Goal: Information Seeking & Learning: Check status

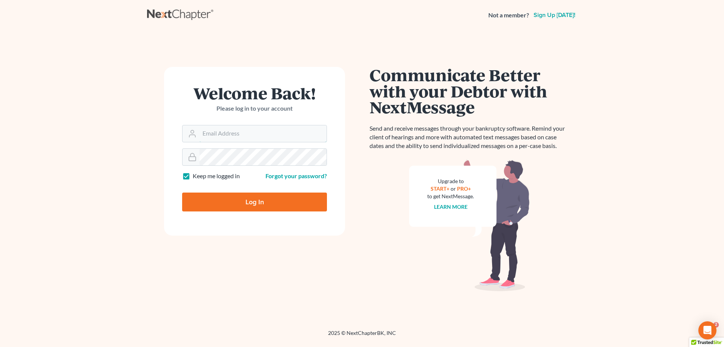
type input "[EMAIL_ADDRESS][DOMAIN_NAME]"
click at [257, 205] on input "Log In" at bounding box center [254, 201] width 145 height 19
type input "Thinking..."
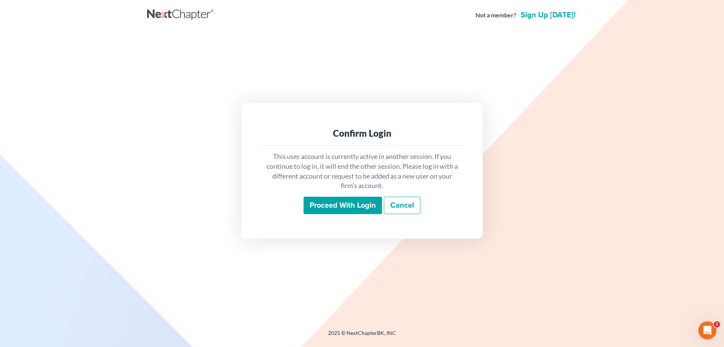
click at [348, 201] on input "Proceed with login" at bounding box center [343, 204] width 78 height 17
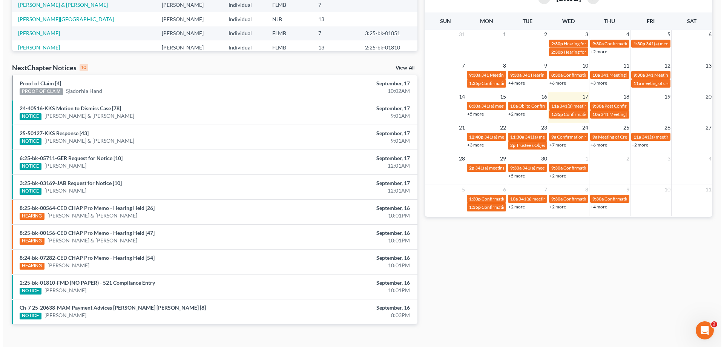
scroll to position [196, 0]
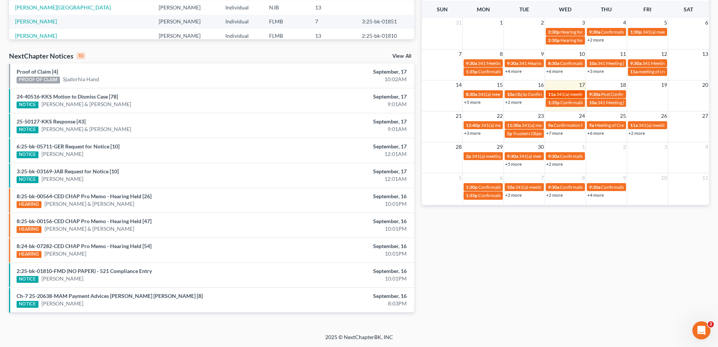
click at [561, 93] on span "341(a) meeting for Felipe Alvarado-Garcia & Karina Alvarado" at bounding box center [613, 94] width 113 height 6
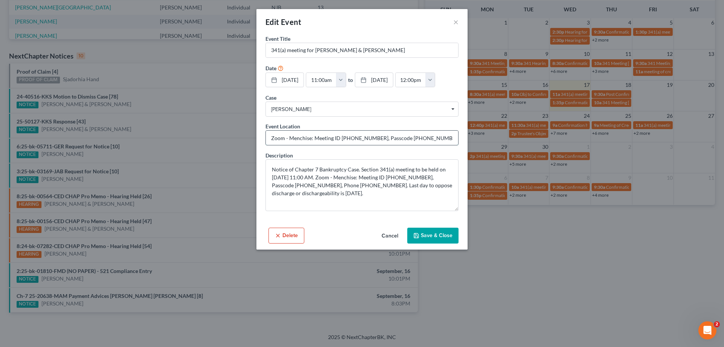
drag, startPoint x: 340, startPoint y: 137, endPoint x: 372, endPoint y: 137, distance: 32.4
click at [372, 137] on input "Zoom - Menchise: Meeting ID 789 849 6613, Passcode 9984292650, Phone 727-860-06…" at bounding box center [362, 137] width 192 height 14
drag, startPoint x: 398, startPoint y: 137, endPoint x: 426, endPoint y: 137, distance: 28.7
click at [426, 137] on input "Zoom - Menchise: Meeting ID 789 849 6613, Passcode 9984292650, Phone 727-860-06…" at bounding box center [362, 137] width 192 height 14
drag, startPoint x: 452, startPoint y: 295, endPoint x: 445, endPoint y: 293, distance: 7.5
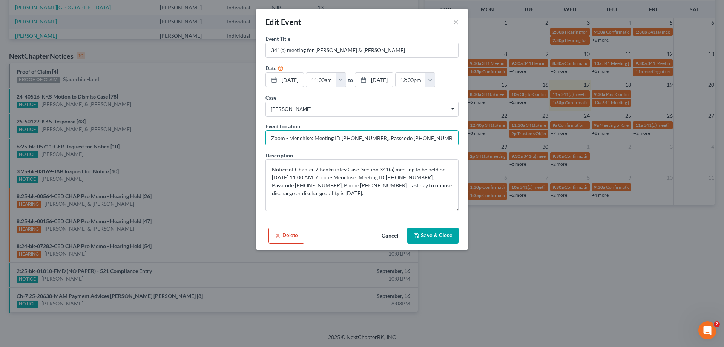
click at [452, 295] on div "Edit Event × Event Title * 341(a) meeting for Felipe Alvarado-Garcia & Karina A…" at bounding box center [362, 173] width 724 height 347
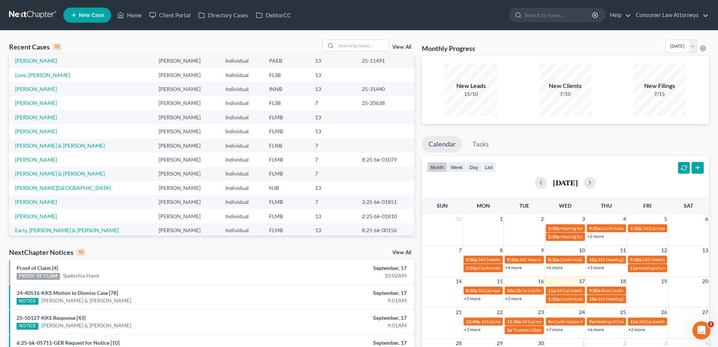
scroll to position [0, 0]
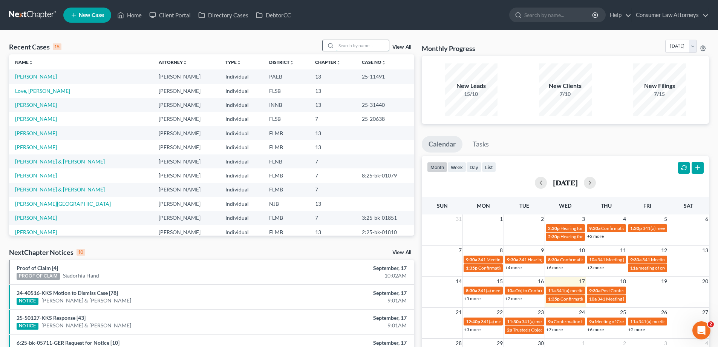
click at [375, 44] on input "search" at bounding box center [362, 45] width 53 height 11
type input "felip"
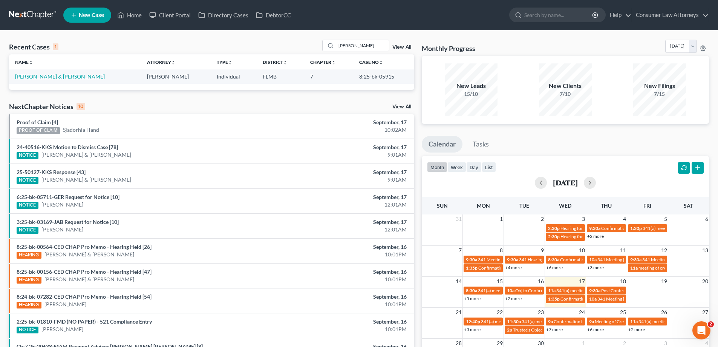
click at [69, 75] on link "Alvarado-Garcia, Felipe & Alvarado, Karina" at bounding box center [60, 76] width 90 height 6
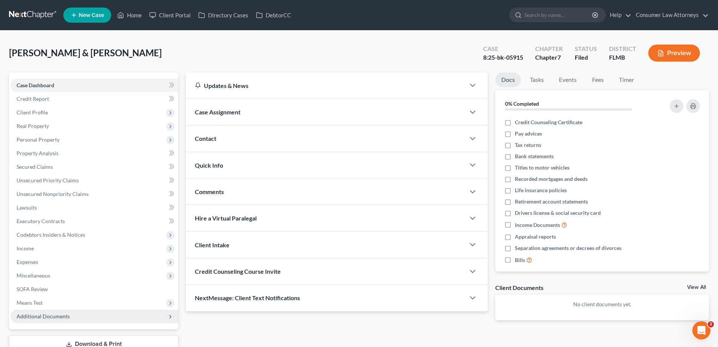
click at [57, 319] on span "Additional Documents" at bounding box center [95, 316] width 168 height 14
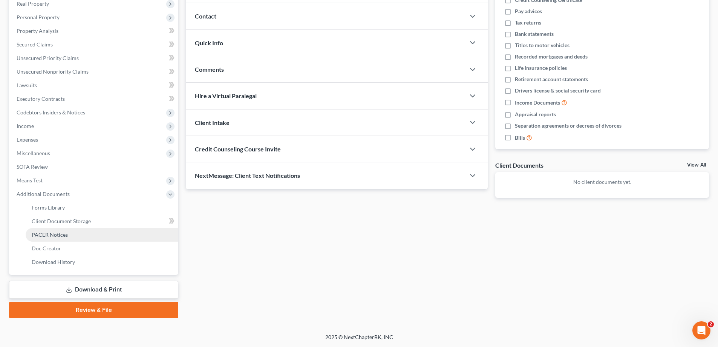
click at [61, 235] on span "PACER Notices" at bounding box center [50, 234] width 36 height 6
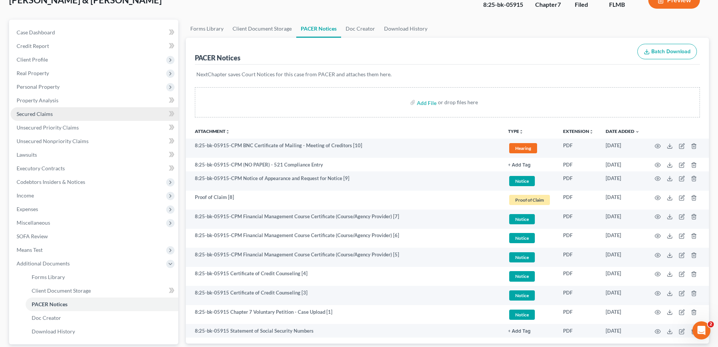
scroll to position [47, 0]
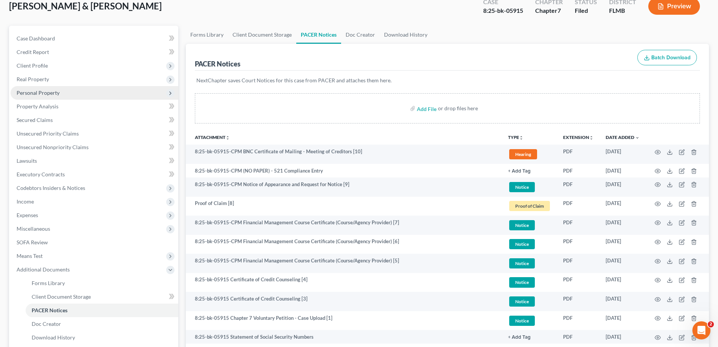
click at [54, 97] on span "Personal Property" at bounding box center [95, 93] width 168 height 14
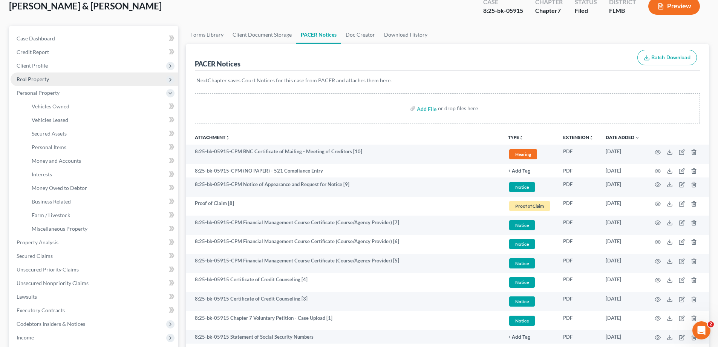
click at [49, 80] on span "Real Property" at bounding box center [95, 79] width 168 height 14
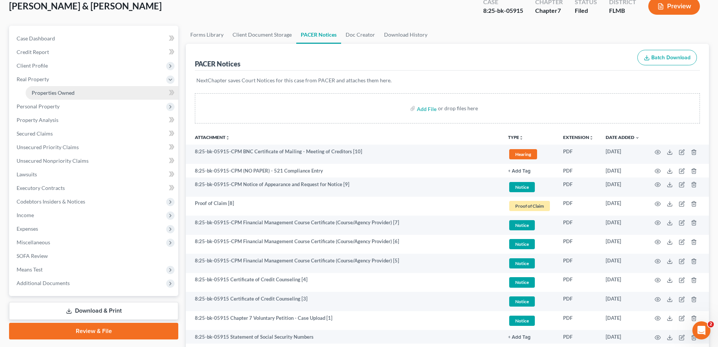
click at [63, 93] on span "Properties Owned" at bounding box center [53, 92] width 43 height 6
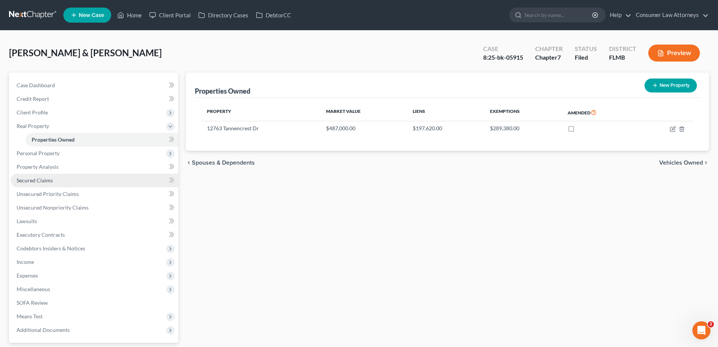
click at [55, 180] on link "Secured Claims" at bounding box center [95, 180] width 168 height 14
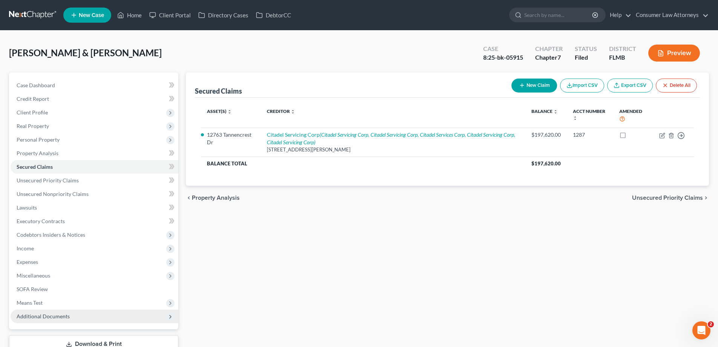
click at [71, 315] on span "Additional Documents" at bounding box center [95, 316] width 168 height 14
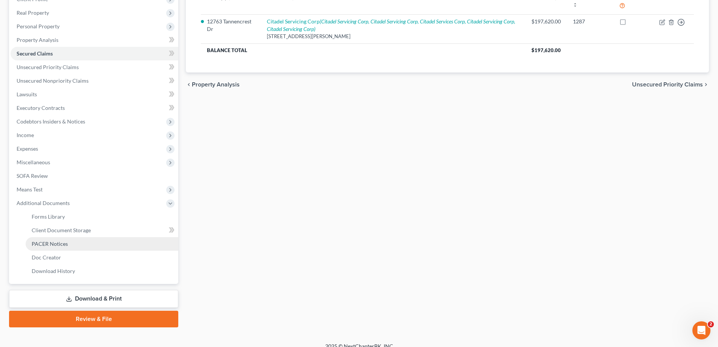
click at [61, 241] on span "PACER Notices" at bounding box center [50, 243] width 36 height 6
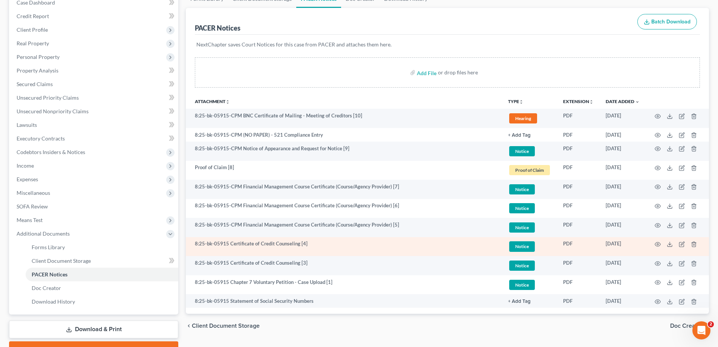
scroll to position [122, 0]
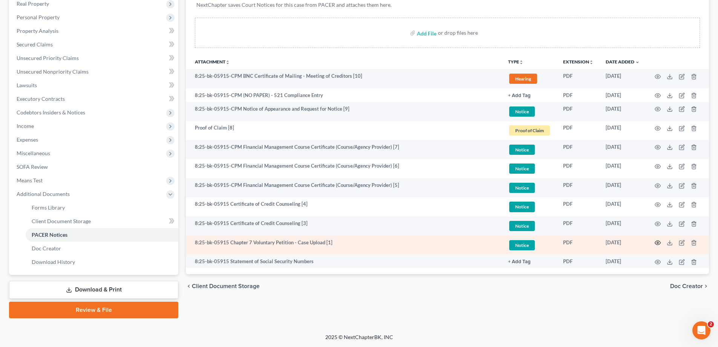
click at [656, 242] on icon "button" at bounding box center [658, 242] width 6 height 6
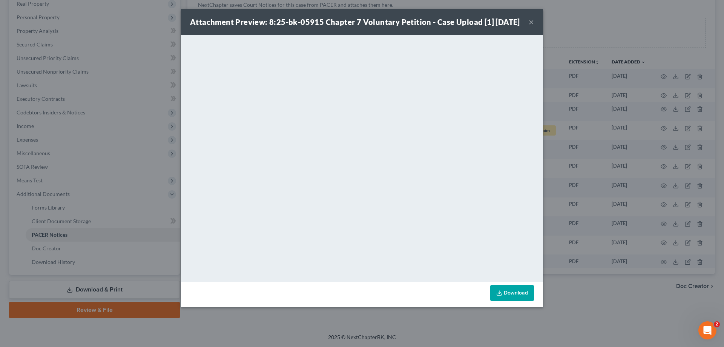
click at [609, 314] on div "Attachment Preview: 8:25-bk-05915 Chapter 7 Voluntary Petition - Case Upload [1…" at bounding box center [362, 173] width 724 height 347
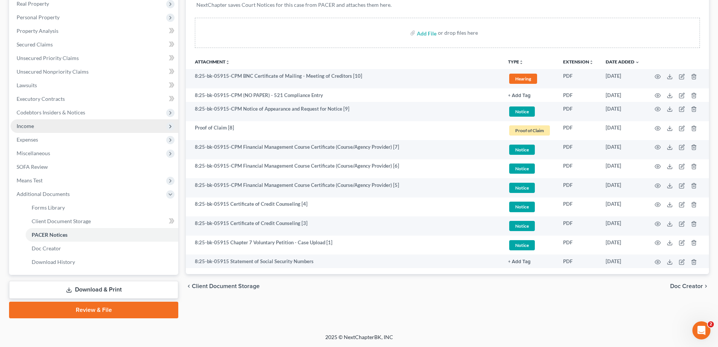
click at [31, 130] on span "Income" at bounding box center [95, 126] width 168 height 14
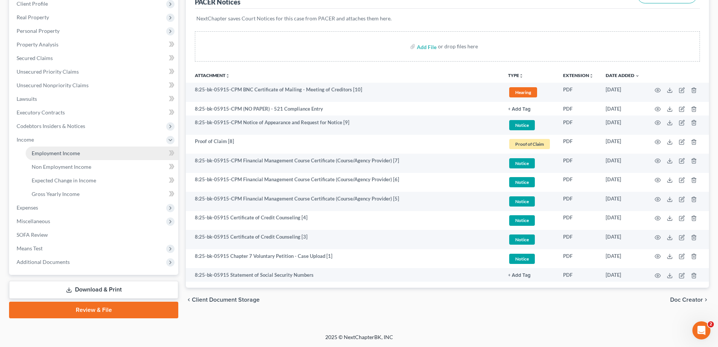
click at [90, 153] on link "Employment Income" at bounding box center [102, 153] width 153 height 14
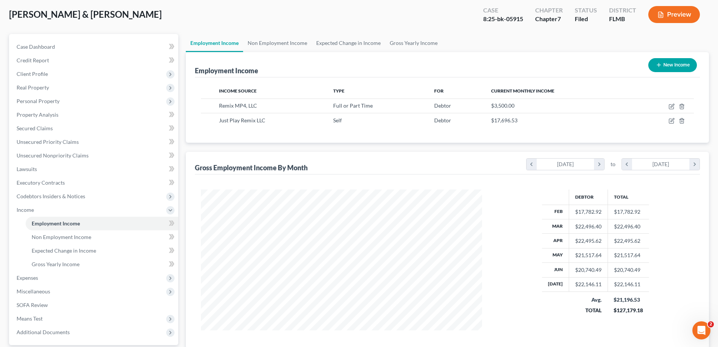
scroll to position [75, 0]
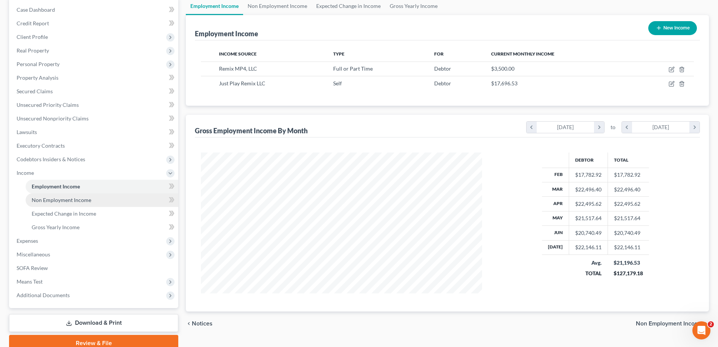
click at [78, 202] on span "Non Employment Income" at bounding box center [62, 199] width 60 height 6
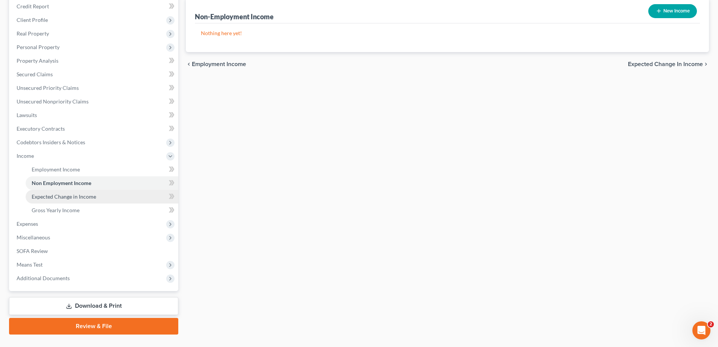
scroll to position [109, 0]
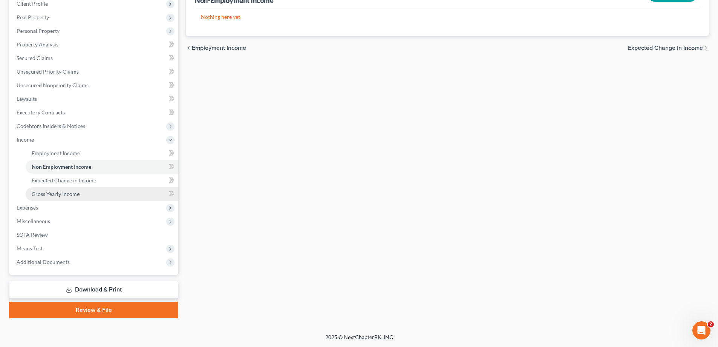
click at [58, 195] on span "Gross Yearly Income" at bounding box center [56, 193] width 48 height 6
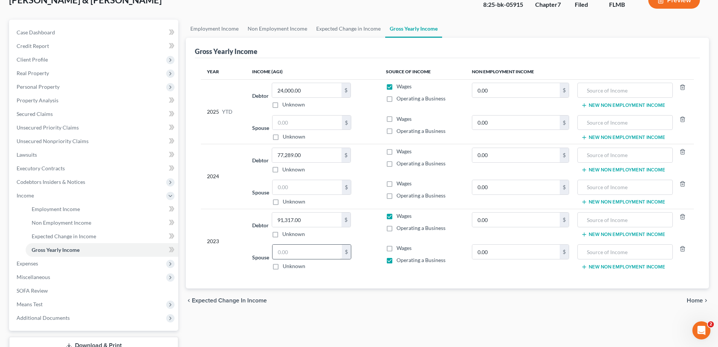
scroll to position [109, 0]
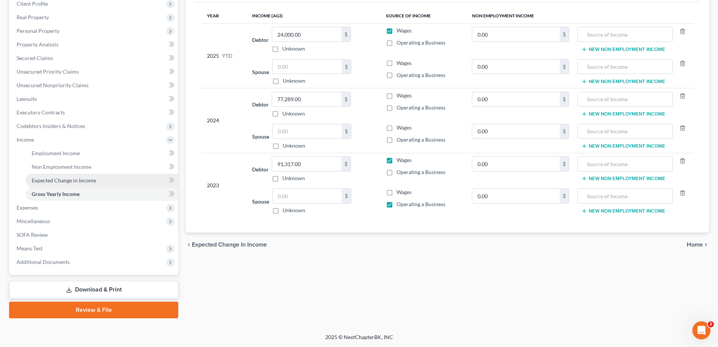
click at [62, 182] on span "Expected Change in Income" at bounding box center [64, 180] width 64 height 6
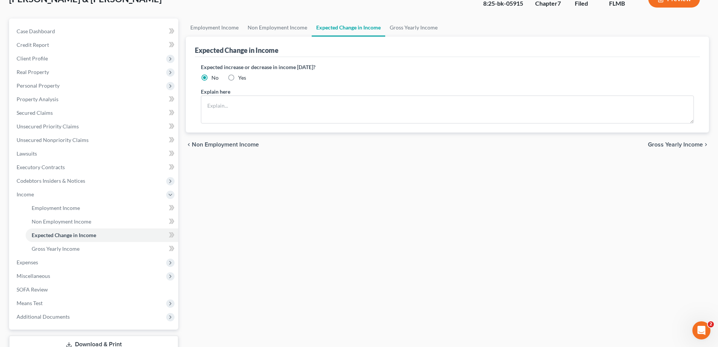
scroll to position [109, 0]
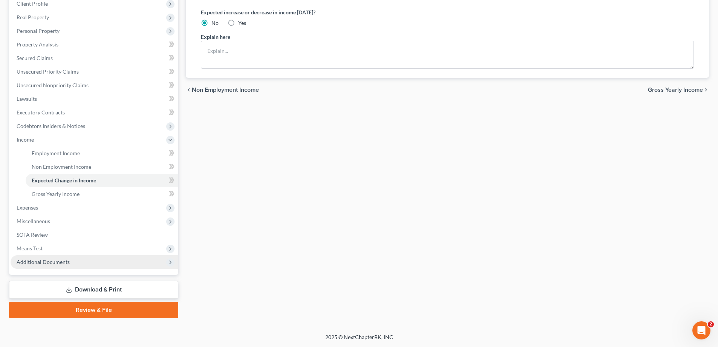
click at [51, 260] on span "Additional Documents" at bounding box center [43, 261] width 53 height 6
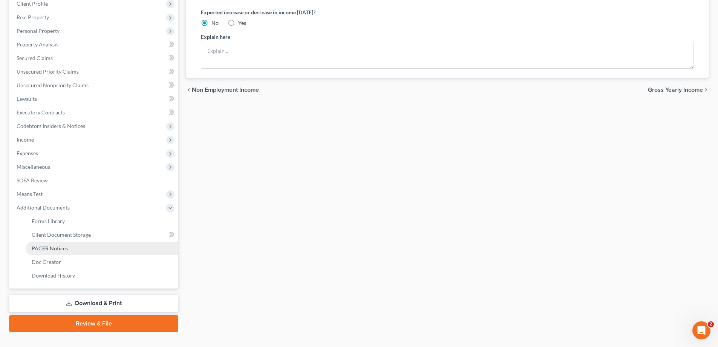
click at [57, 245] on span "PACER Notices" at bounding box center [50, 248] width 36 height 6
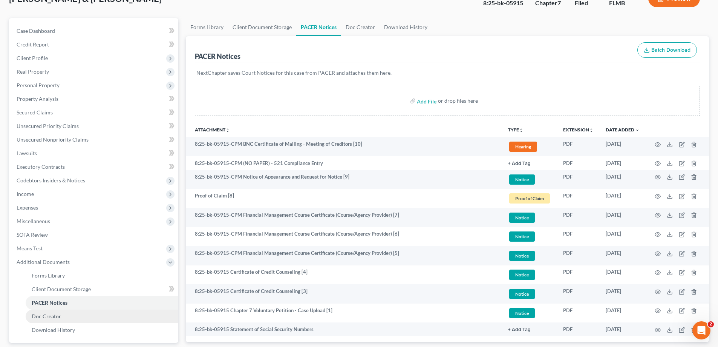
scroll to position [122, 0]
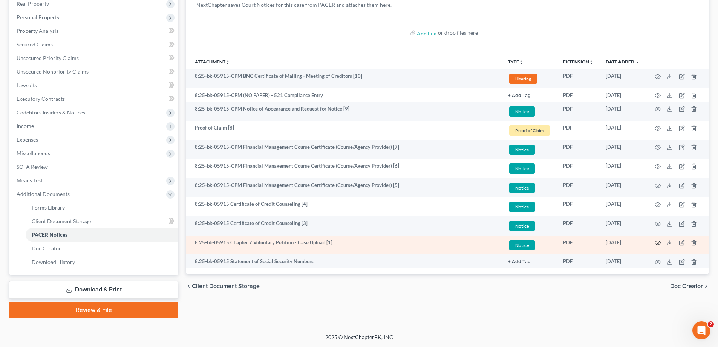
click at [657, 242] on circle "button" at bounding box center [658, 243] width 2 height 2
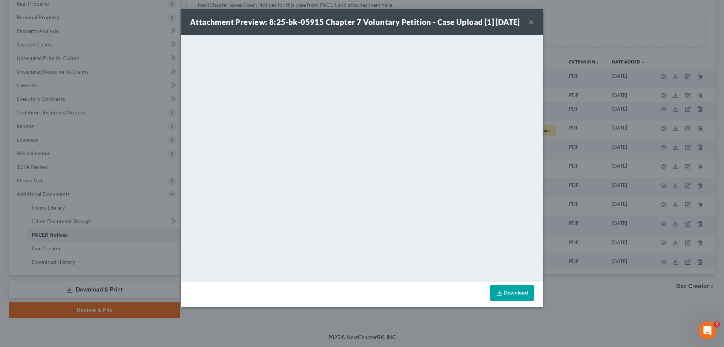
drag, startPoint x: 596, startPoint y: 337, endPoint x: 532, endPoint y: 314, distance: 68.2
click at [596, 337] on div "Attachment Preview: 8:25-bk-05915 Chapter 7 Voluntary Petition - Case Upload [1…" at bounding box center [362, 173] width 724 height 347
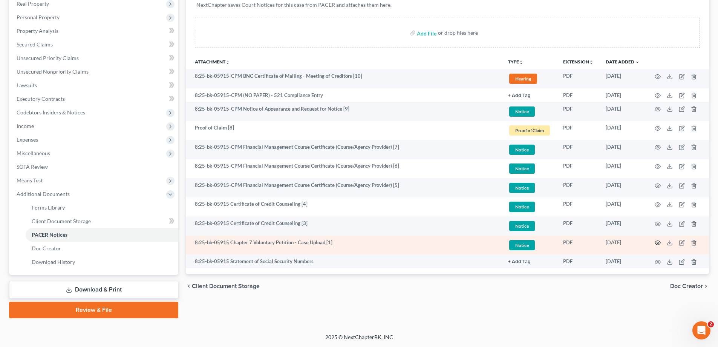
click at [658, 241] on icon "button" at bounding box center [658, 242] width 6 height 6
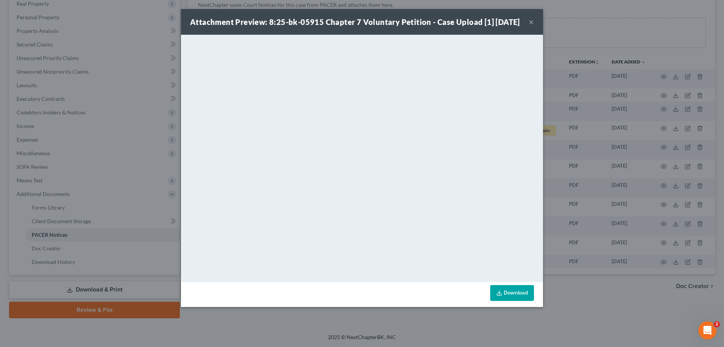
click at [414, 331] on div "Attachment Preview: 8:25-bk-05915 Chapter 7 Voluntary Petition - Case Upload [1…" at bounding box center [362, 173] width 724 height 347
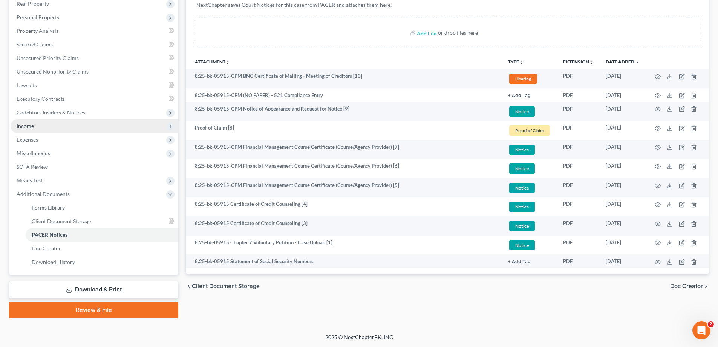
click at [44, 126] on span "Income" at bounding box center [95, 126] width 168 height 14
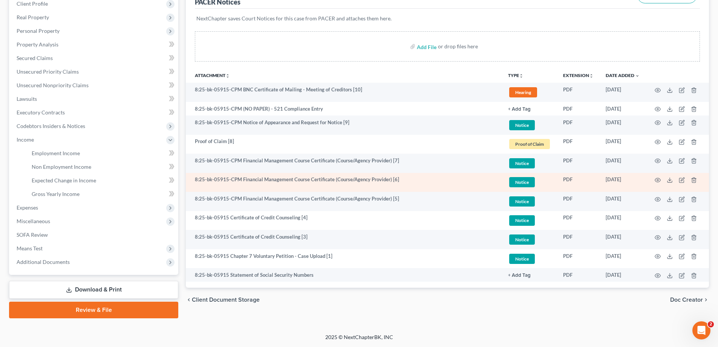
scroll to position [109, 0]
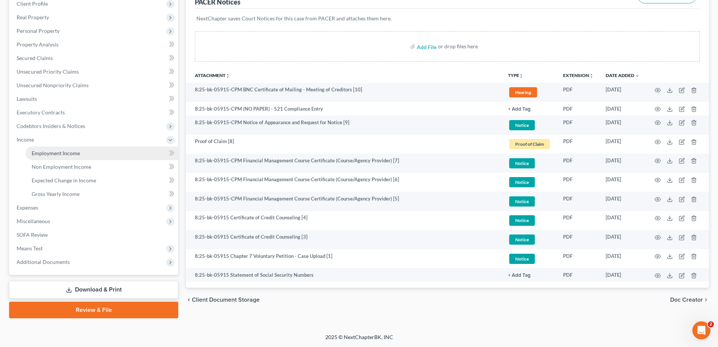
click at [62, 152] on span "Employment Income" at bounding box center [56, 153] width 48 height 6
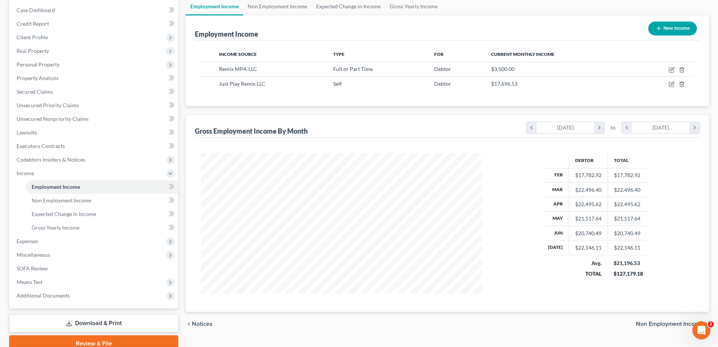
scroll to position [75, 0]
click at [73, 304] on div "Case Dashboard Payments Invoices Payments Payments Credit Report Client Profile…" at bounding box center [93, 152] width 169 height 311
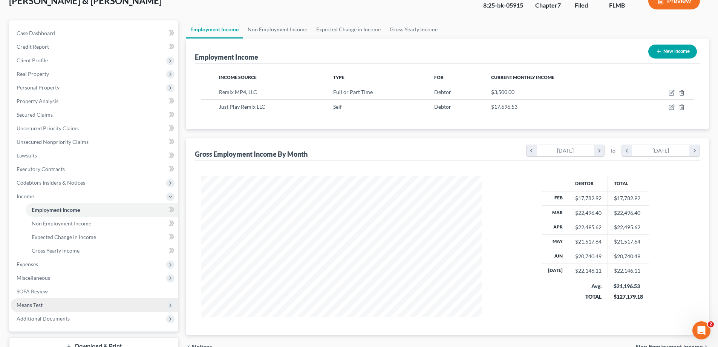
scroll to position [109, 0]
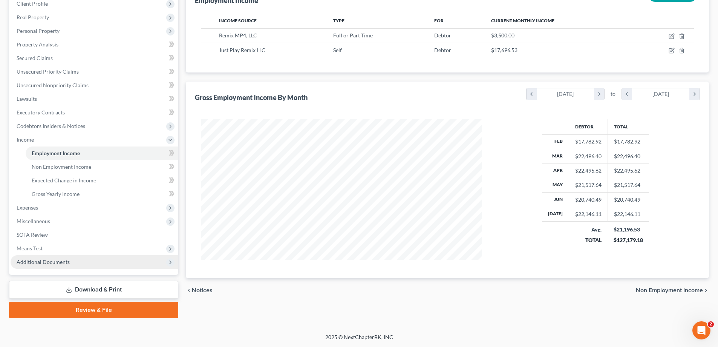
click at [53, 261] on span "Additional Documents" at bounding box center [43, 261] width 53 height 6
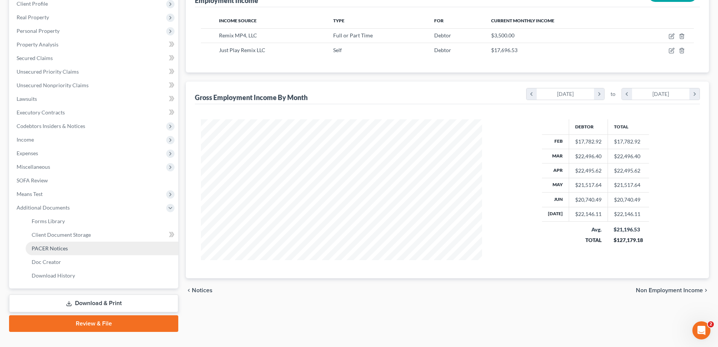
click at [68, 250] on link "PACER Notices" at bounding box center [102, 248] width 153 height 14
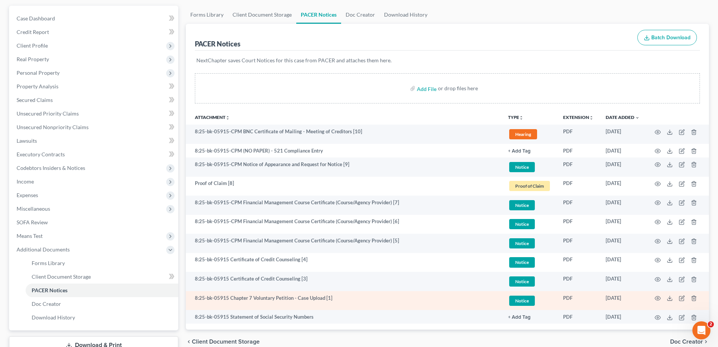
scroll to position [122, 0]
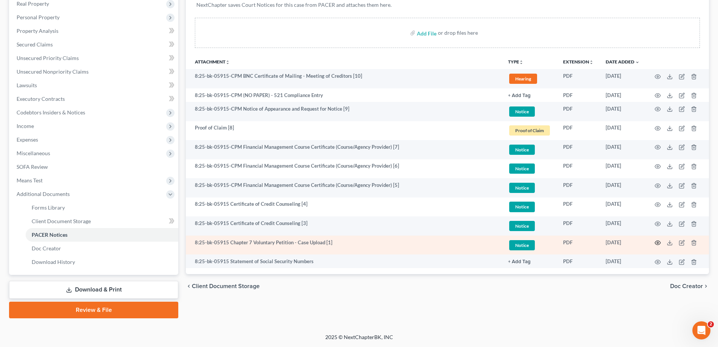
click at [657, 242] on icon "button" at bounding box center [658, 242] width 6 height 6
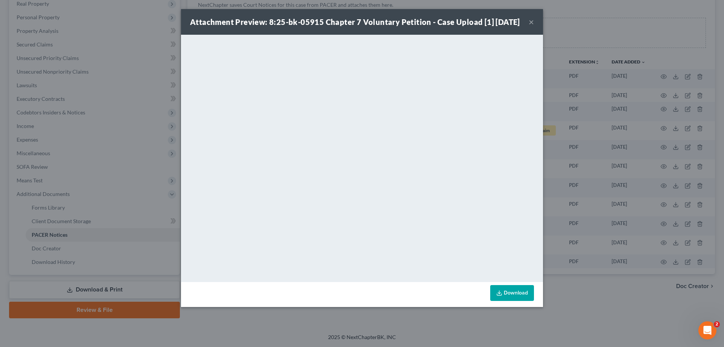
drag, startPoint x: 272, startPoint y: 331, endPoint x: 236, endPoint y: 321, distance: 37.4
click at [272, 330] on div "Attachment Preview: 8:25-bk-05915 Chapter 7 Voluntary Petition - Case Upload [1…" at bounding box center [362, 173] width 724 height 347
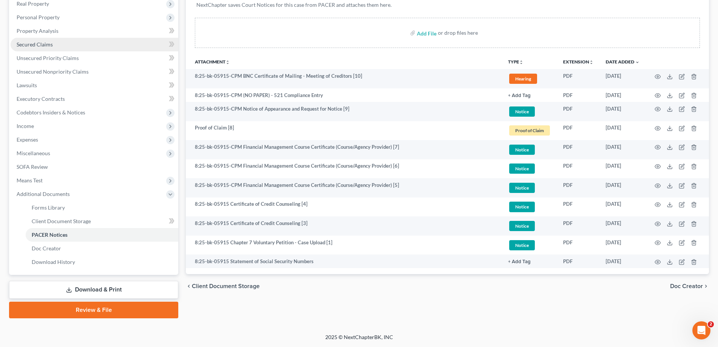
click at [43, 44] on span "Secured Claims" at bounding box center [35, 44] width 36 height 6
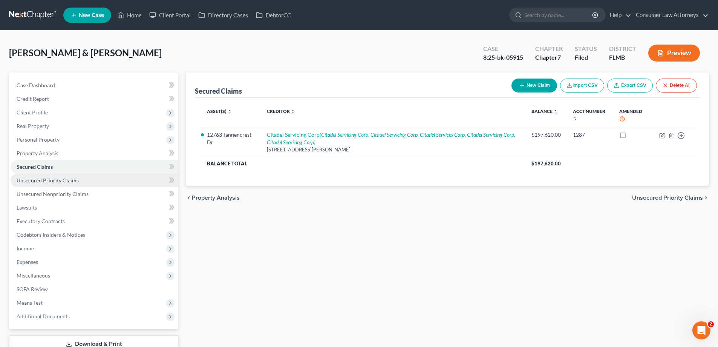
click at [47, 179] on span "Unsecured Priority Claims" at bounding box center [48, 180] width 62 height 6
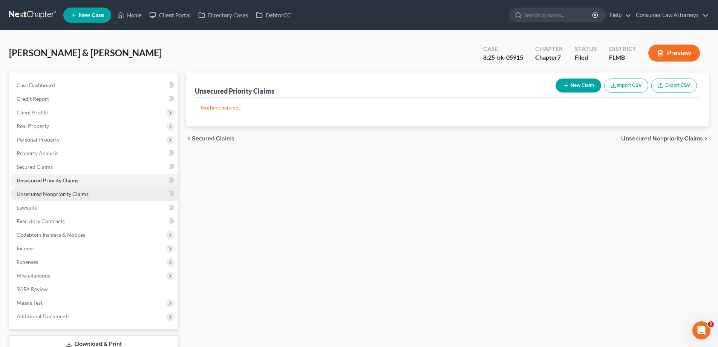
click at [50, 193] on span "Unsecured Nonpriority Claims" at bounding box center [53, 193] width 72 height 6
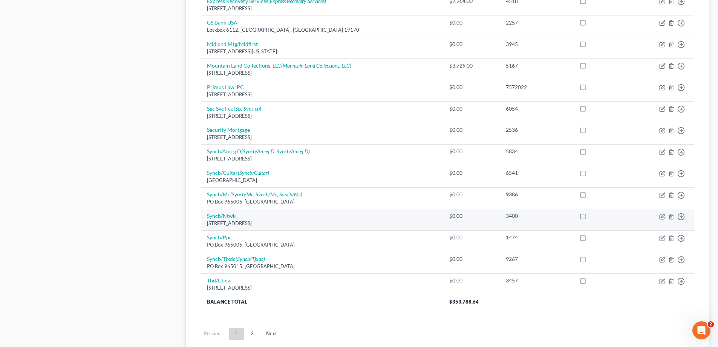
scroll to position [526, 0]
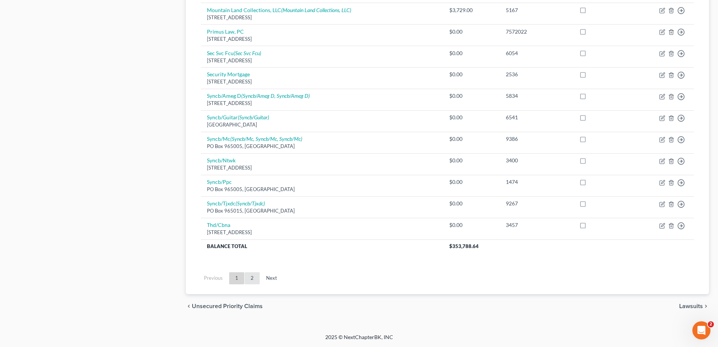
click at [248, 276] on link "2" at bounding box center [252, 278] width 15 height 12
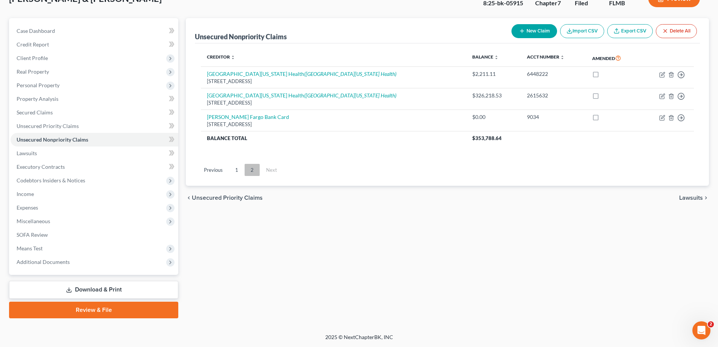
scroll to position [54, 0]
click at [682, 275] on div "Unsecured Nonpriority Claims New Claim Import CSV Export CSV Delete All Credito…" at bounding box center [447, 168] width 531 height 300
click at [50, 257] on span "Additional Documents" at bounding box center [95, 262] width 168 height 14
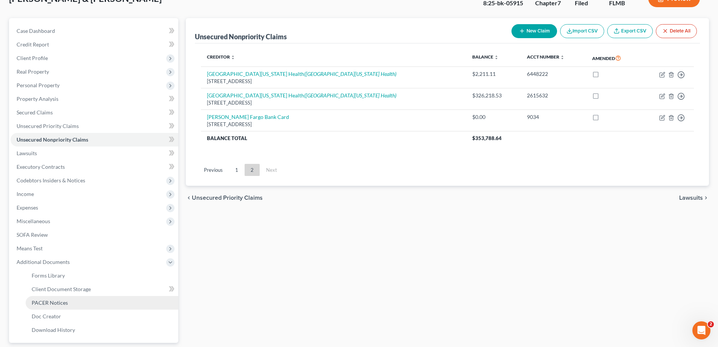
click at [46, 305] on span "PACER Notices" at bounding box center [50, 302] width 36 height 6
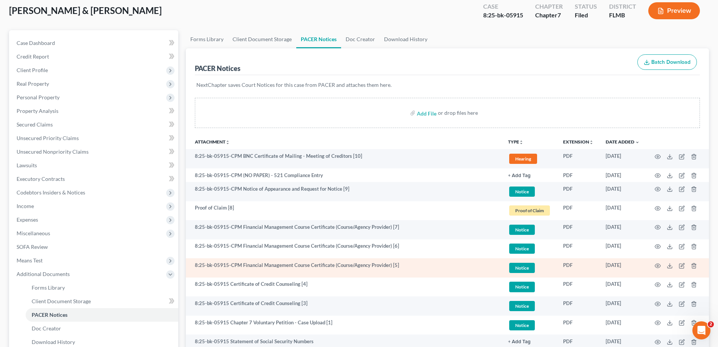
scroll to position [122, 0]
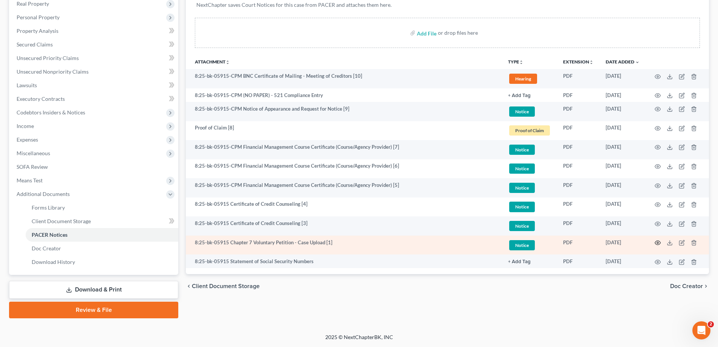
click at [659, 242] on circle "button" at bounding box center [658, 243] width 2 height 2
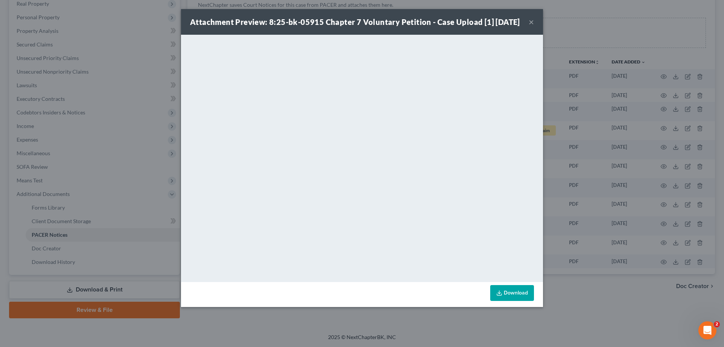
click at [600, 200] on div "Attachment Preview: 8:25-bk-05915 Chapter 7 Voluntary Petition - Case Upload [1…" at bounding box center [362, 173] width 724 height 347
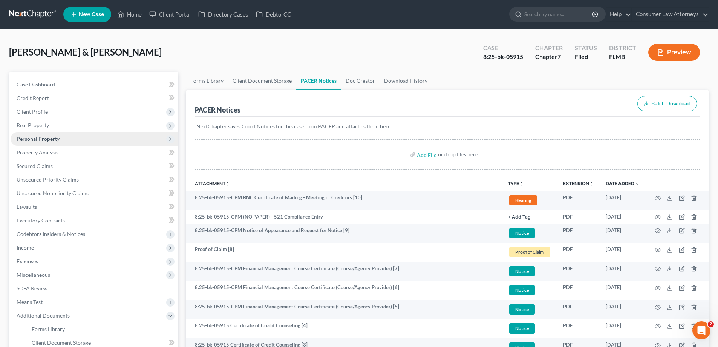
scroll to position [0, 0]
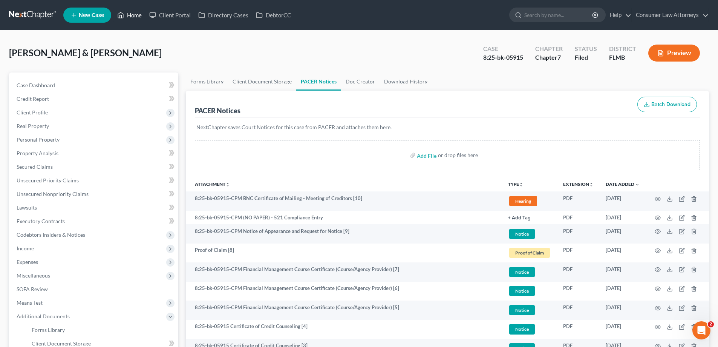
click at [127, 10] on link "Home" at bounding box center [129, 15] width 32 height 14
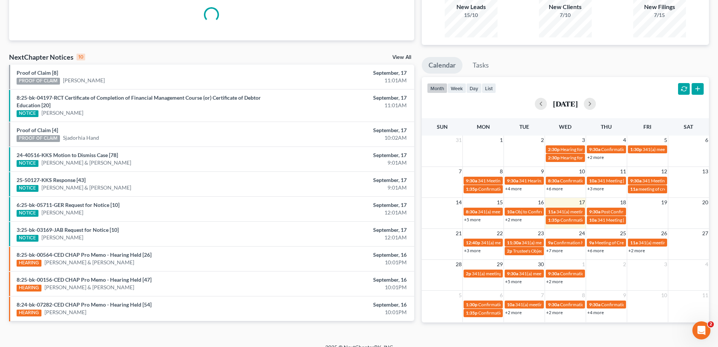
scroll to position [89, 0]
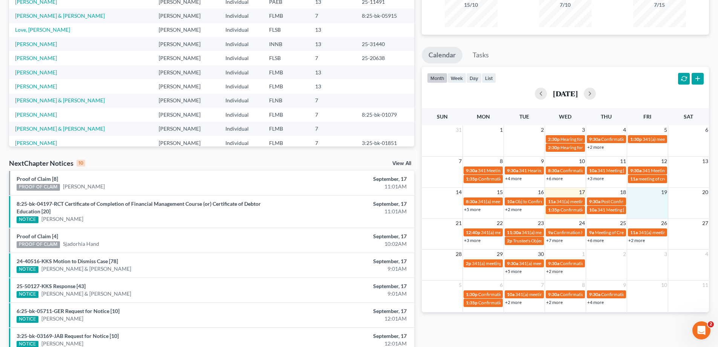
click at [648, 200] on td at bounding box center [647, 204] width 41 height 17
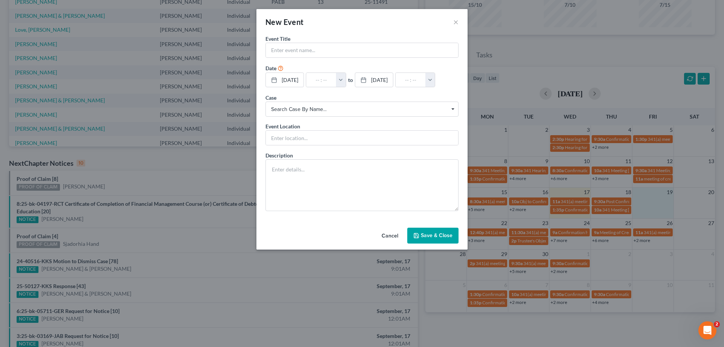
click at [392, 232] on button "Cancel" at bounding box center [390, 235] width 29 height 15
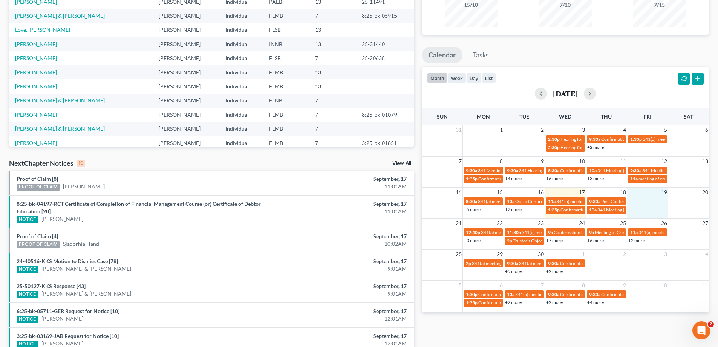
click at [555, 302] on link "+2 more" at bounding box center [554, 302] width 17 height 6
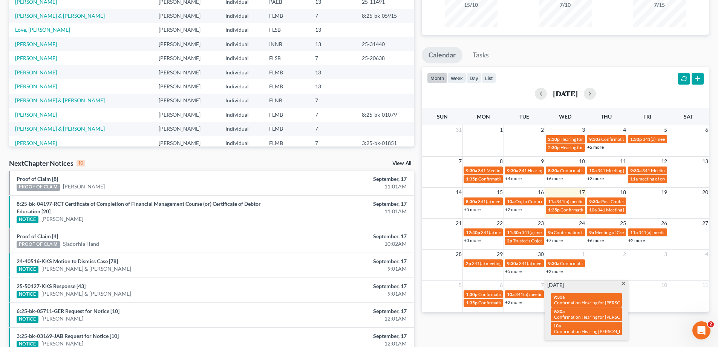
click at [661, 322] on div "Monthly Progress Bankruptcy Bankruptcy September 2025 August 2025 July 2025 Jun…" at bounding box center [565, 195] width 295 height 488
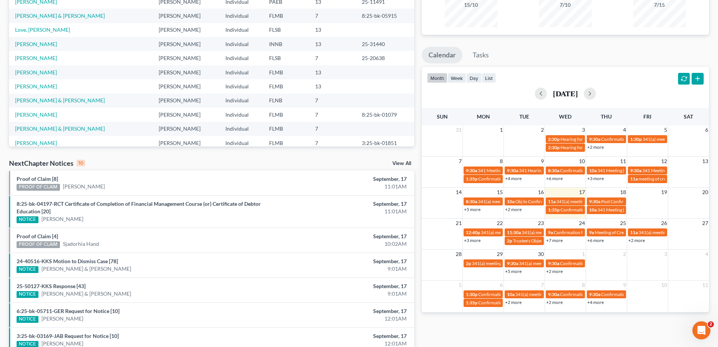
click at [557, 301] on link "+2 more" at bounding box center [554, 302] width 17 height 6
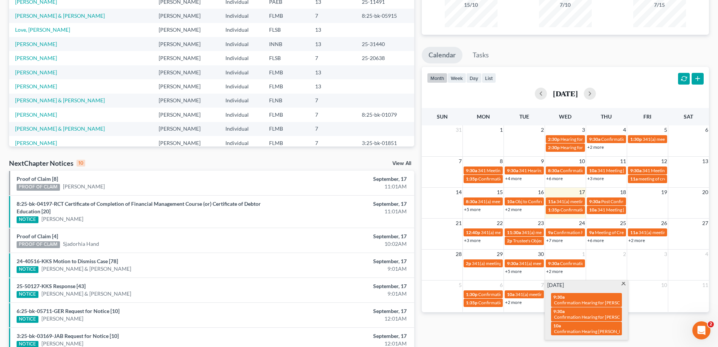
click at [657, 330] on div "Monthly Progress Bankruptcy Bankruptcy September 2025 August 2025 July 2025 Jun…" at bounding box center [565, 195] width 295 height 488
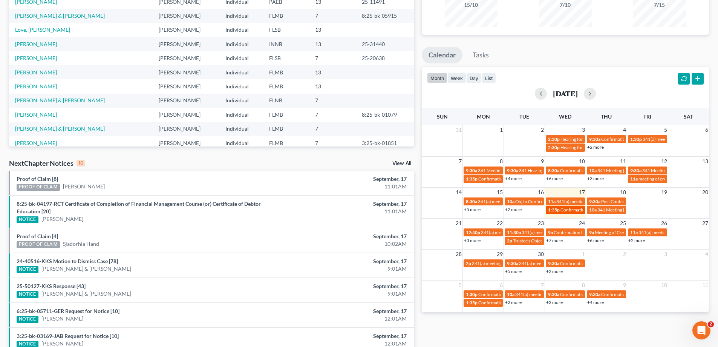
click at [570, 212] on span "Confirmation Hearing for Tania Rodriguez Villegas" at bounding box center [604, 210] width 86 height 6
click at [559, 209] on span "1:35p" at bounding box center [554, 210] width 12 height 6
click at [574, 328] on div "Monthly Progress Bankruptcy Bankruptcy September 2025 August 2025 July 2025 Jun…" at bounding box center [565, 195] width 295 height 488
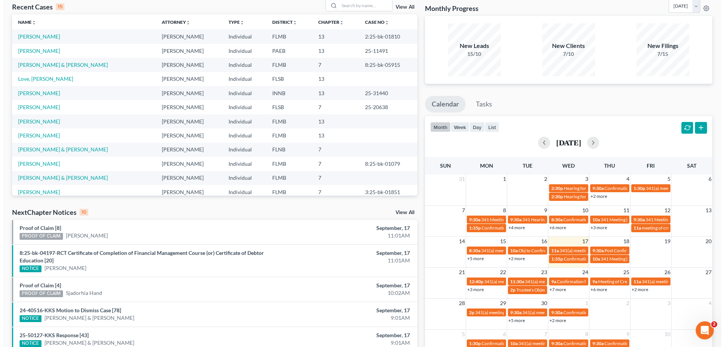
scroll to position [0, 0]
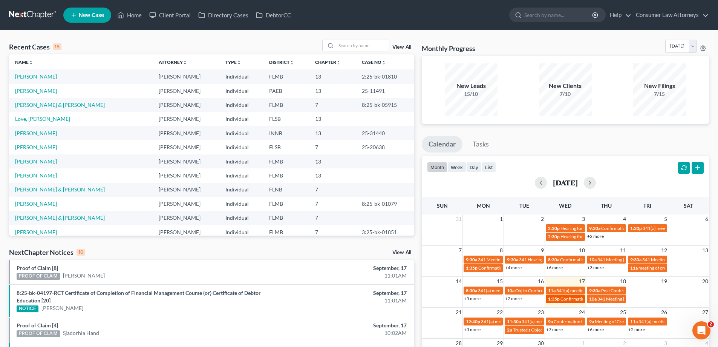
click at [560, 301] on span "1:35p" at bounding box center [554, 299] width 12 height 6
